Goal: Check status

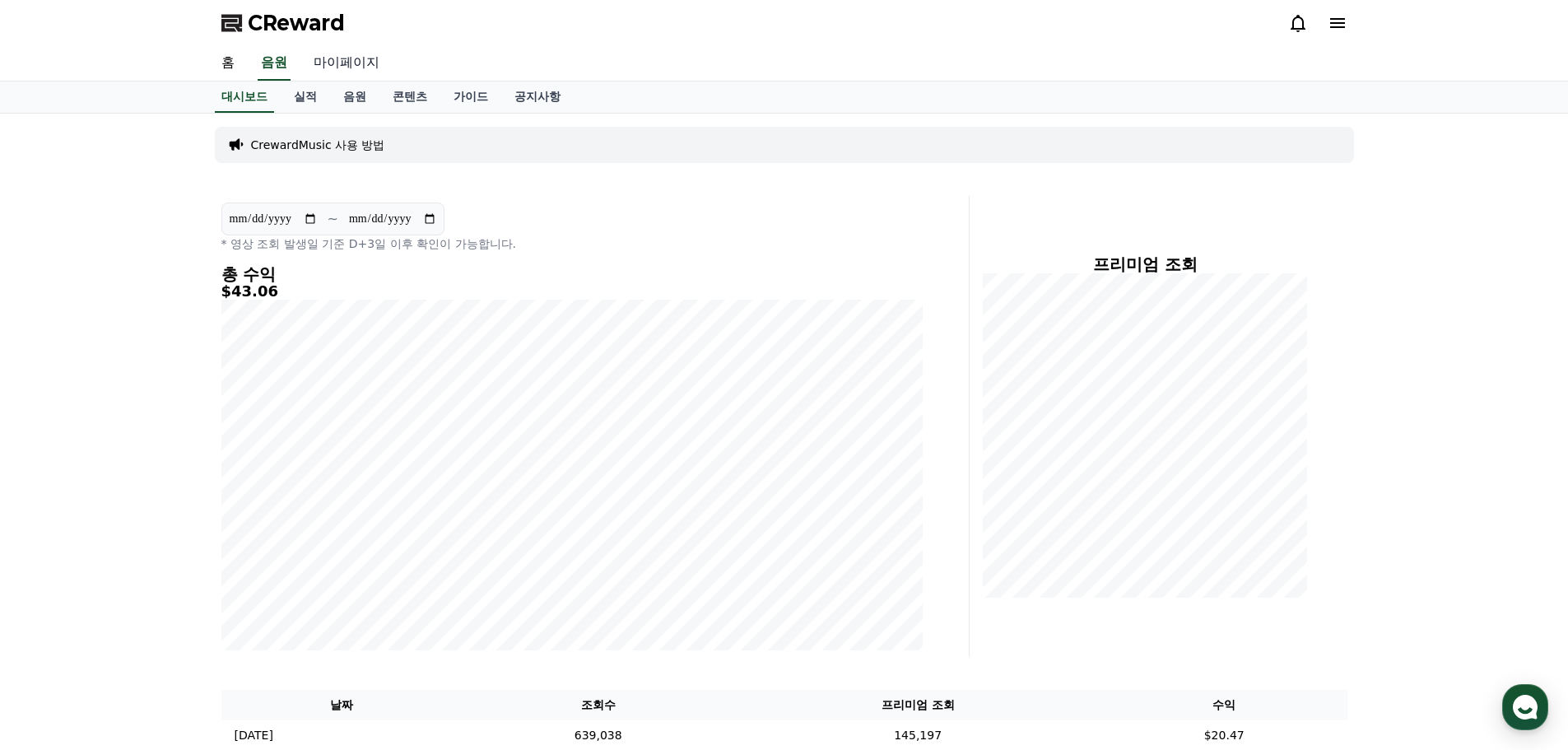
click at [337, 69] on link "마이페이지" at bounding box center [346, 63] width 92 height 35
select select "**********"
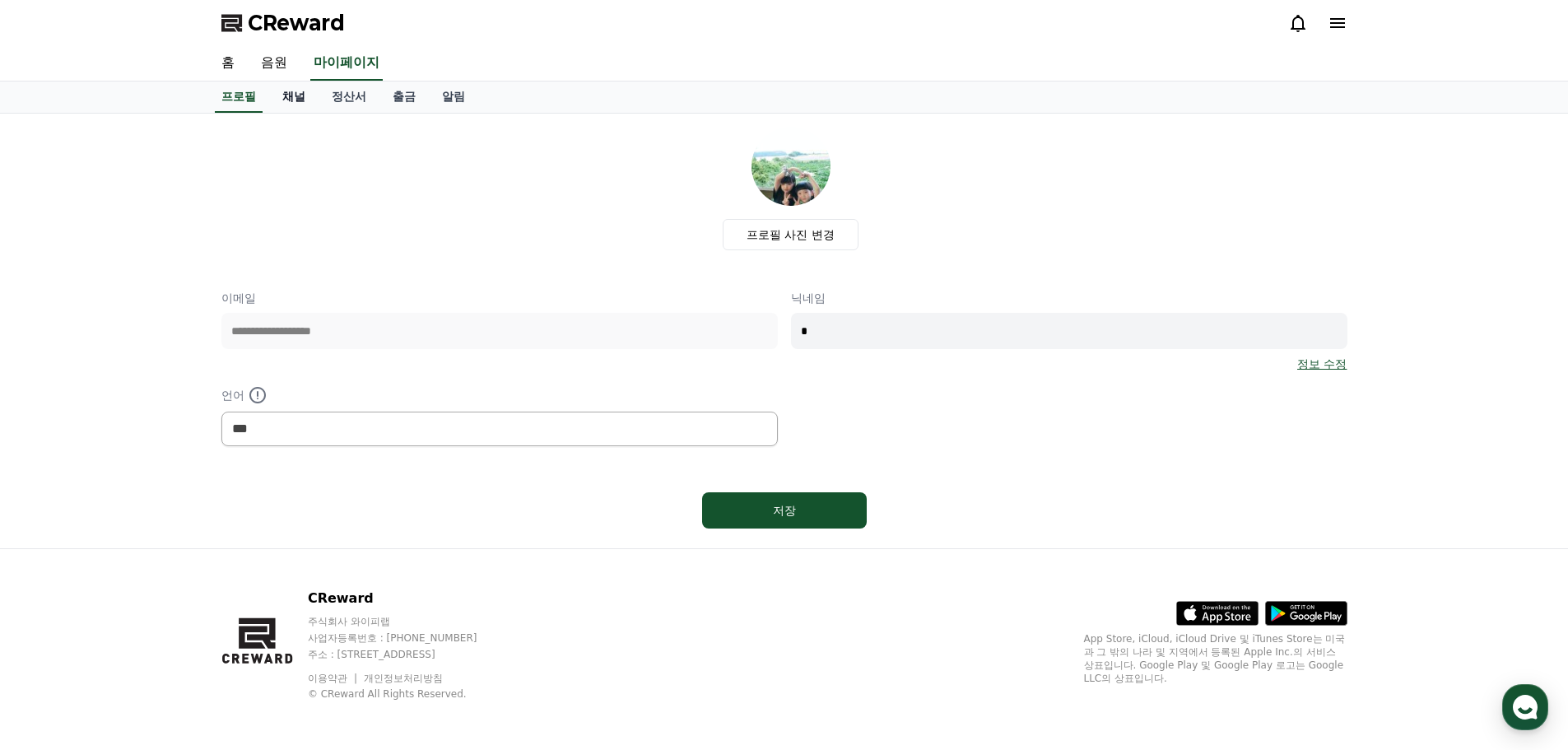
click at [288, 92] on link "채널" at bounding box center [294, 97] width 49 height 31
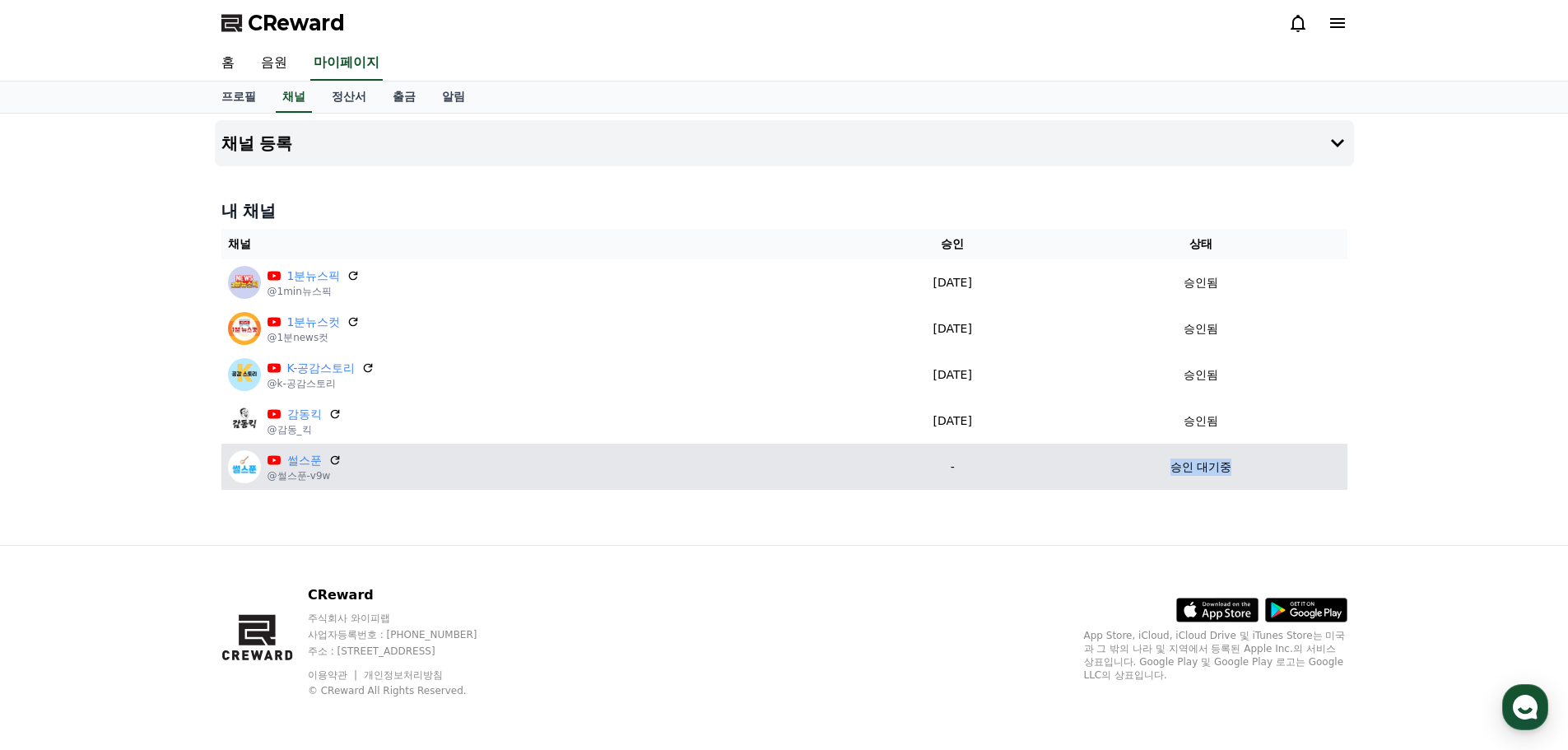
drag, startPoint x: 1121, startPoint y: 474, endPoint x: 1295, endPoint y: 477, distance: 174.0
click at [1295, 477] on td "승인 대기중" at bounding box center [1201, 467] width 292 height 46
click at [1290, 478] on td "승인 대기중" at bounding box center [1201, 467] width 292 height 46
click at [1254, 469] on div "승인 대기중" at bounding box center [1201, 467] width 279 height 17
drag, startPoint x: 1151, startPoint y: 461, endPoint x: 1058, endPoint y: 467, distance: 93.2
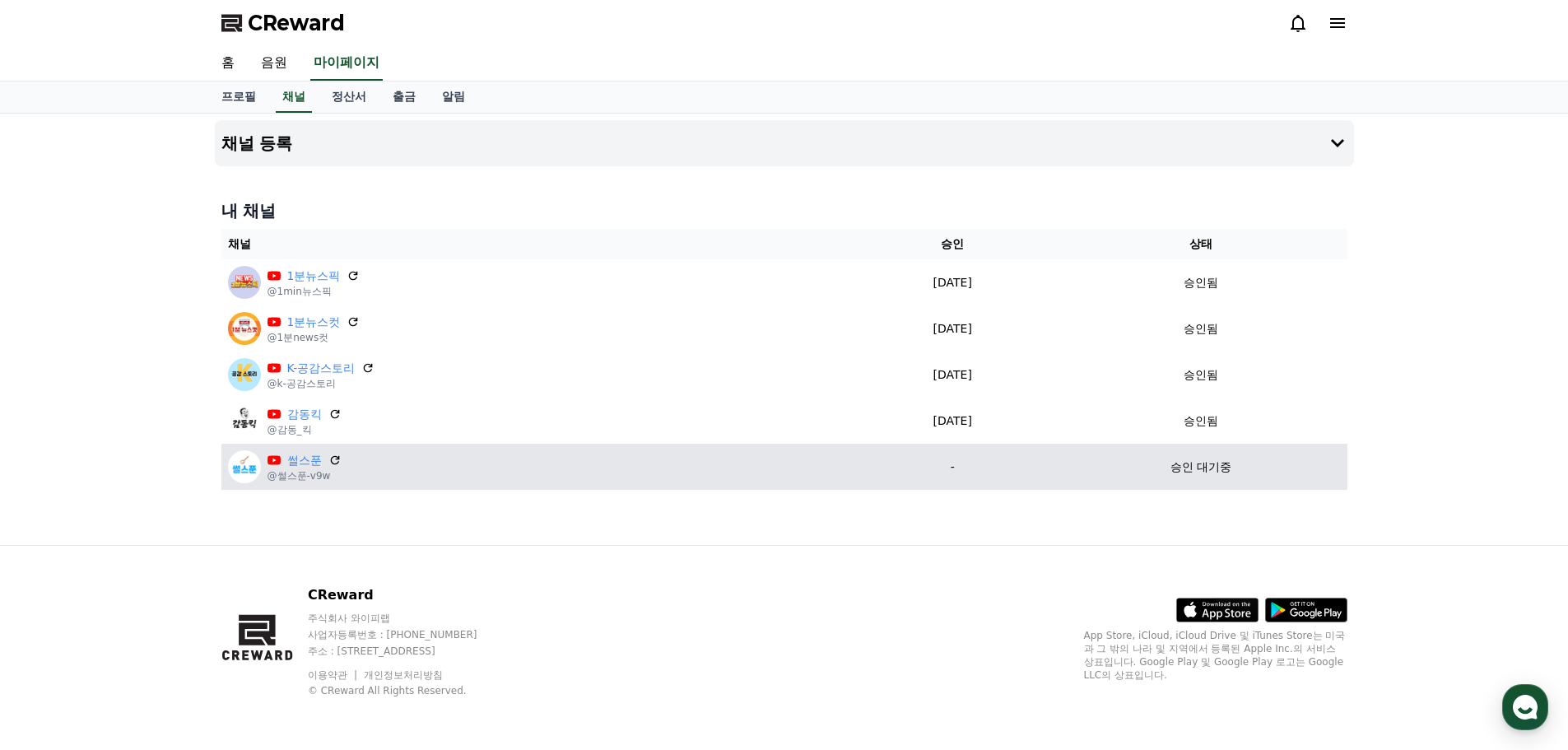
click at [1146, 461] on div "승인 대기중" at bounding box center [1201, 467] width 279 height 17
